Goal: Task Accomplishment & Management: Complete application form

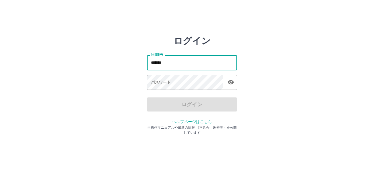
type input "*******"
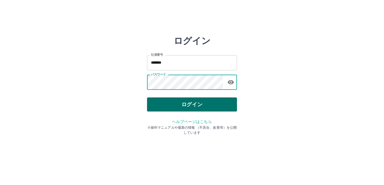
click at [153, 99] on button "ログイン" at bounding box center [192, 104] width 90 height 14
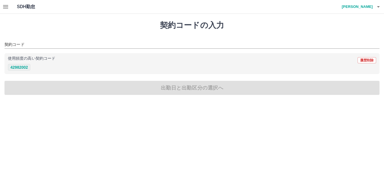
click at [24, 67] on button "42982002" at bounding box center [19, 67] width 22 height 7
type input "********"
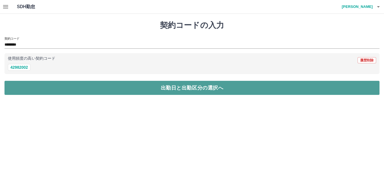
click at [150, 91] on button "出勤日と出勤区分の選択へ" at bounding box center [191, 88] width 375 height 14
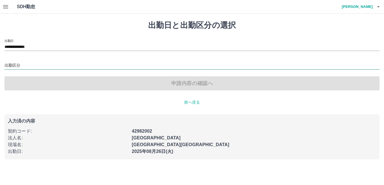
click at [12, 65] on input "出勤区分" at bounding box center [191, 65] width 375 height 7
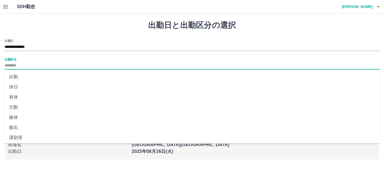
click at [17, 78] on li "出勤" at bounding box center [191, 77] width 375 height 10
type input "**"
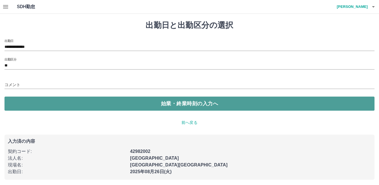
drag, startPoint x: 155, startPoint y: 105, endPoint x: 124, endPoint y: 101, distance: 31.0
click at [154, 106] on button "始業・終業時刻の入力へ" at bounding box center [189, 103] width 370 height 14
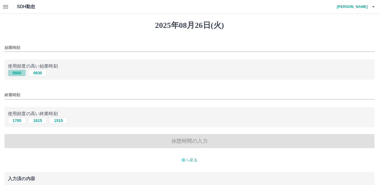
click at [19, 75] on button "0800" at bounding box center [17, 72] width 18 height 7
type input "****"
click at [17, 122] on button "1700" at bounding box center [17, 120] width 18 height 7
type input "****"
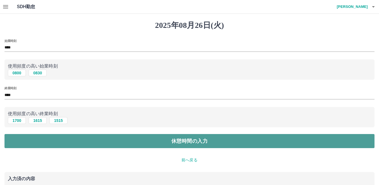
click at [129, 143] on button "休憩時間の入力" at bounding box center [189, 141] width 370 height 14
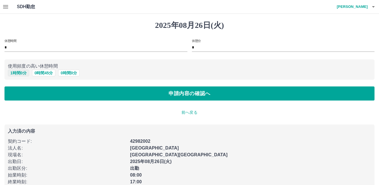
click at [16, 72] on button "1 時間 0 分" at bounding box center [18, 72] width 21 height 7
type input "*"
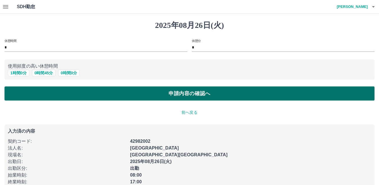
click at [199, 94] on button "申請内容の確認へ" at bounding box center [189, 93] width 370 height 14
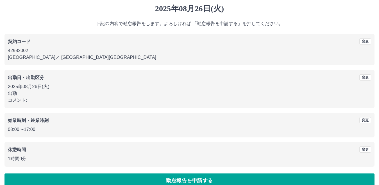
scroll to position [26, 0]
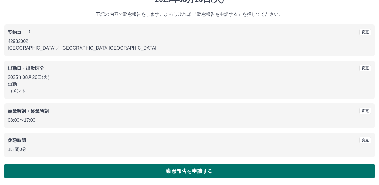
click at [198, 173] on button "勤怠報告を申請する" at bounding box center [189, 171] width 370 height 14
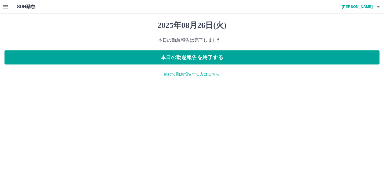
click at [5, 9] on icon "button" at bounding box center [5, 6] width 7 height 7
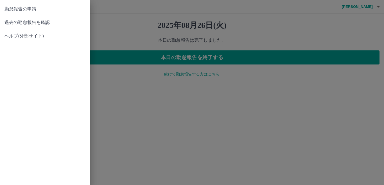
click at [28, 22] on span "過去の勤怠報告を確認" at bounding box center [44, 22] width 81 height 7
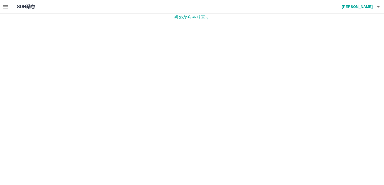
click at [6, 7] on icon "button" at bounding box center [5, 6] width 7 height 7
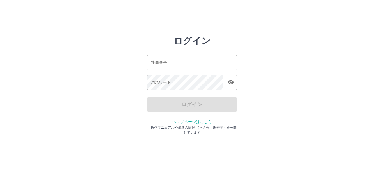
click at [152, 62] on input "社員番号" at bounding box center [192, 62] width 90 height 15
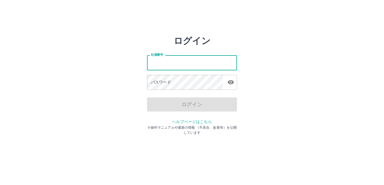
click at [152, 62] on input "社員番号" at bounding box center [192, 62] width 90 height 15
type input "*******"
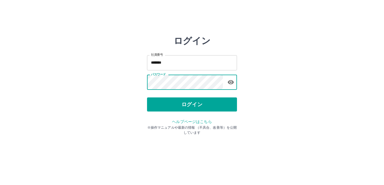
click at [197, 109] on button "ログイン" at bounding box center [192, 104] width 90 height 14
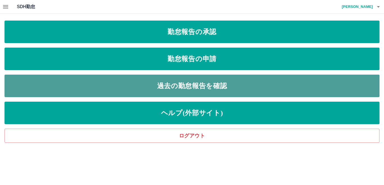
click at [206, 86] on link "過去の勤怠報告を確認" at bounding box center [191, 86] width 375 height 22
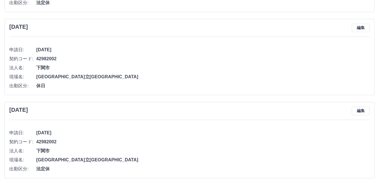
scroll to position [199, 0]
click at [206, 51] on span "[DATE]" at bounding box center [203, 49] width 334 height 7
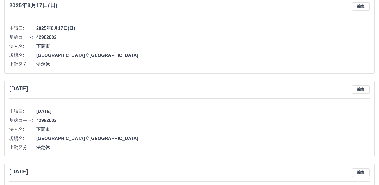
scroll to position [2, 0]
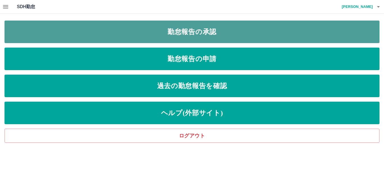
click at [195, 36] on link "勤怠報告の承認" at bounding box center [191, 32] width 375 height 22
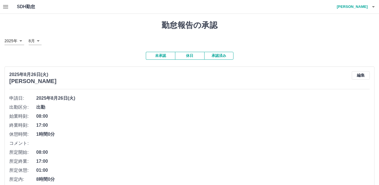
click at [220, 58] on button "承認済み" at bounding box center [218, 56] width 29 height 8
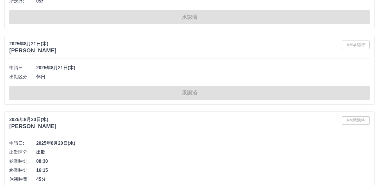
scroll to position [3135, 0]
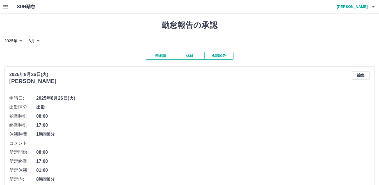
click at [188, 57] on button "休日" at bounding box center [189, 56] width 29 height 8
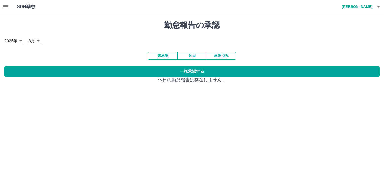
click at [161, 58] on button "未承認" at bounding box center [162, 56] width 29 height 8
click at [8, 8] on icon "button" at bounding box center [5, 6] width 7 height 7
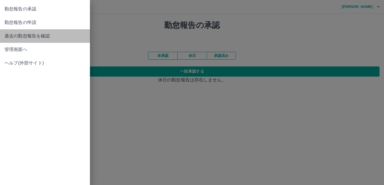
click at [42, 38] on span "過去の勤怠報告を確認" at bounding box center [44, 36] width 81 height 7
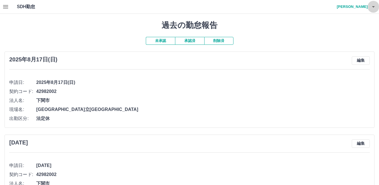
click at [373, 7] on icon "button" at bounding box center [373, 6] width 3 height 1
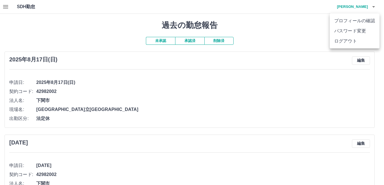
click at [349, 41] on li "ログアウト" at bounding box center [355, 41] width 50 height 10
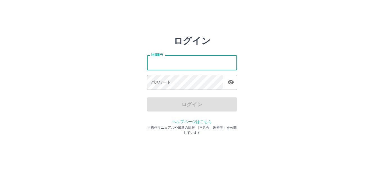
click at [157, 60] on input "社員番号" at bounding box center [192, 62] width 90 height 15
type input "*******"
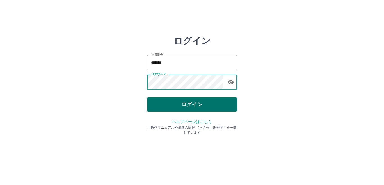
click at [183, 106] on button "ログイン" at bounding box center [192, 104] width 90 height 14
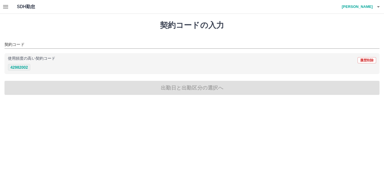
click at [19, 66] on button "42982002" at bounding box center [19, 67] width 22 height 7
type input "********"
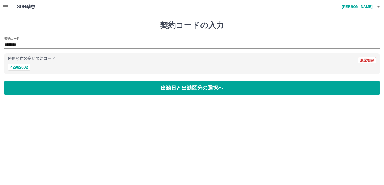
click at [2, 6] on button "button" at bounding box center [5, 6] width 11 height 13
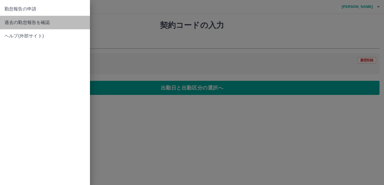
click at [23, 23] on span "過去の勤怠報告を確認" at bounding box center [44, 22] width 81 height 7
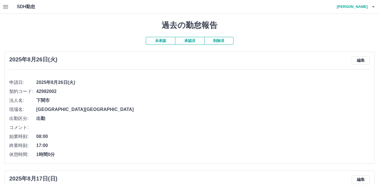
click at [168, 40] on button "未承認" at bounding box center [160, 41] width 29 height 8
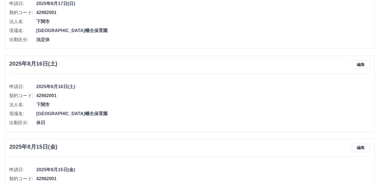
scroll to position [225, 0]
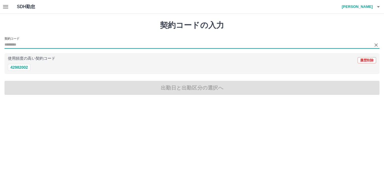
click at [19, 44] on input "契約コード" at bounding box center [187, 44] width 367 height 7
click at [18, 64] on button "42982002" at bounding box center [19, 67] width 22 height 7
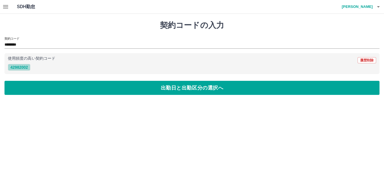
click at [19, 66] on button "42982002" at bounding box center [19, 67] width 22 height 7
click at [22, 67] on button "42982002" at bounding box center [19, 67] width 22 height 7
click at [26, 45] on input "********" at bounding box center [187, 44] width 367 height 7
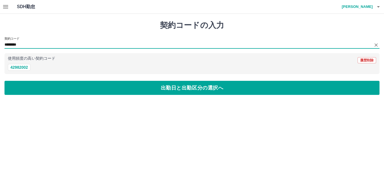
click at [24, 42] on input "********" at bounding box center [187, 44] width 367 height 7
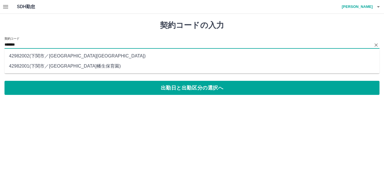
click at [69, 68] on li "42982001 ( 下関市 ／ 下関市立幡生保育園 )" at bounding box center [191, 66] width 375 height 10
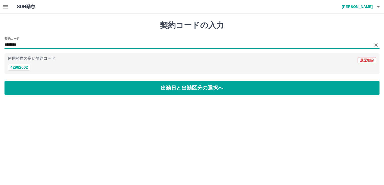
type input "********"
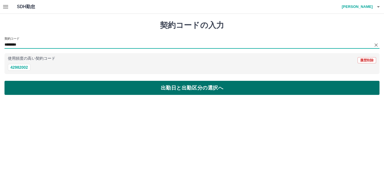
click at [127, 93] on button "出勤日と出勤区分の選択へ" at bounding box center [191, 88] width 375 height 14
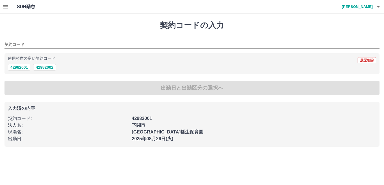
type input "********"
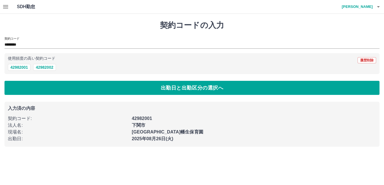
click at [4, 8] on icon "button" at bounding box center [5, 6] width 7 height 7
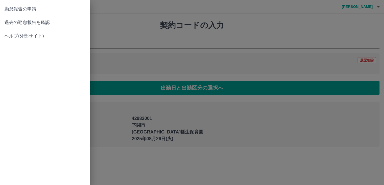
click at [32, 23] on span "過去の勤怠報告を確認" at bounding box center [44, 22] width 81 height 7
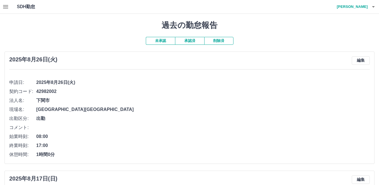
click at [162, 41] on button "未承認" at bounding box center [160, 41] width 29 height 8
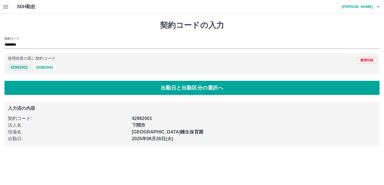
click at [22, 67] on button "42982001" at bounding box center [19, 67] width 22 height 7
click at [377, 6] on icon "button" at bounding box center [378, 6] width 7 height 7
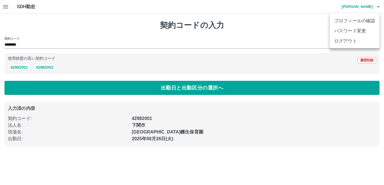
click at [139, 64] on div at bounding box center [192, 92] width 384 height 185
click at [6, 6] on icon "button" at bounding box center [5, 6] width 7 height 7
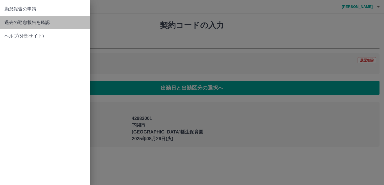
click at [17, 23] on span "過去の勤怠報告を確認" at bounding box center [44, 22] width 81 height 7
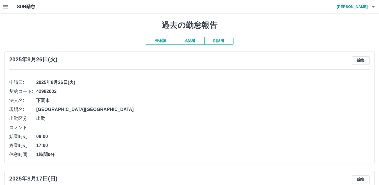
click at [193, 41] on button "承認済" at bounding box center [189, 41] width 29 height 8
click at [8, 8] on icon "button" at bounding box center [5, 6] width 5 height 3
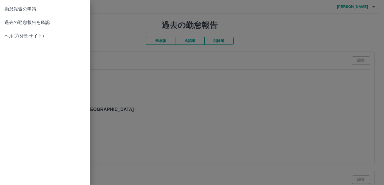
click at [169, 77] on div at bounding box center [192, 92] width 384 height 185
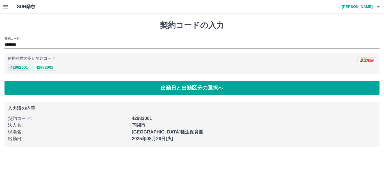
click at [24, 69] on button "42982001" at bounding box center [19, 67] width 22 height 7
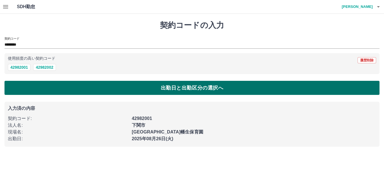
click at [83, 87] on button "出勤日と出勤区分の選択へ" at bounding box center [191, 88] width 375 height 14
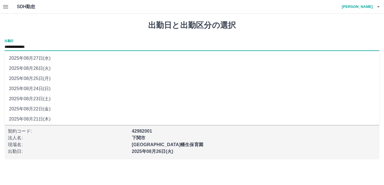
click at [42, 45] on input "**********" at bounding box center [191, 47] width 375 height 7
click at [39, 110] on li "2025年08月22日(金)" at bounding box center [191, 109] width 375 height 10
type input "**********"
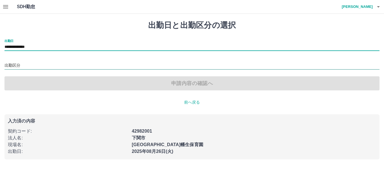
click at [11, 64] on input "出勤区分" at bounding box center [191, 65] width 375 height 7
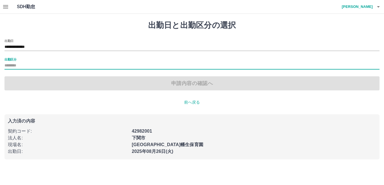
click at [6, 65] on input "出勤区分" at bounding box center [191, 65] width 375 height 7
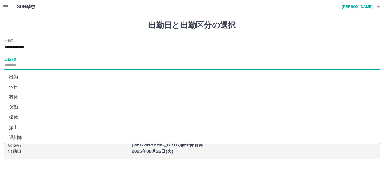
click at [6, 64] on input "出勤区分" at bounding box center [191, 65] width 375 height 7
